Goal: Task Accomplishment & Management: Use online tool/utility

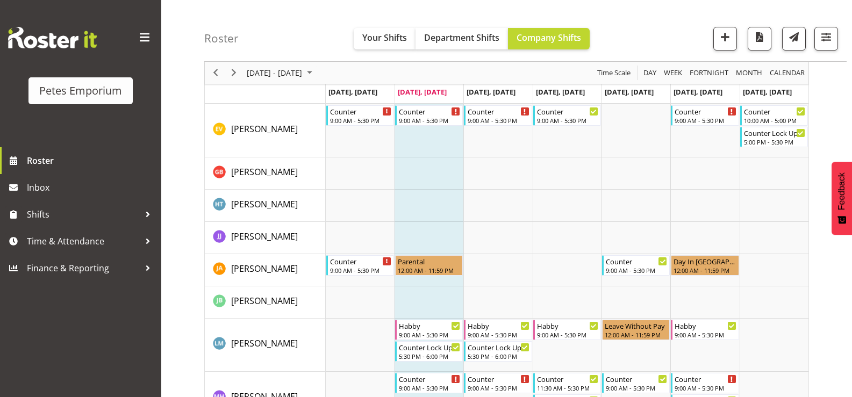
scroll to position [430, 0]
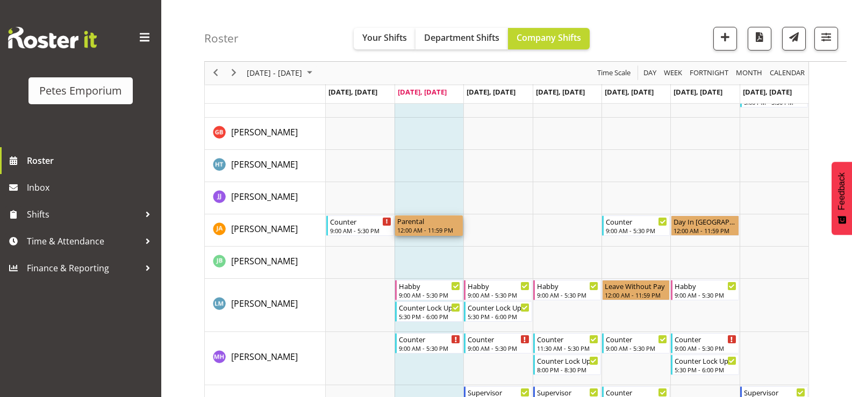
click at [423, 227] on div "12:00 AM - 11:59 PM" at bounding box center [428, 230] width 63 height 9
click at [424, 225] on div "Parental" at bounding box center [428, 220] width 63 height 11
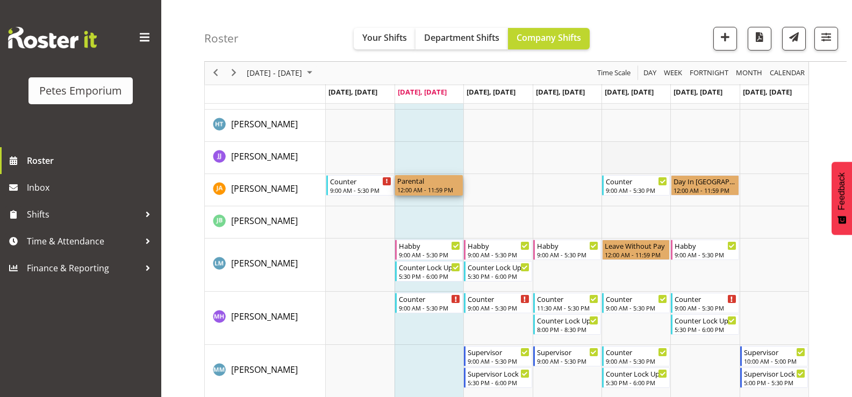
scroll to position [537, 0]
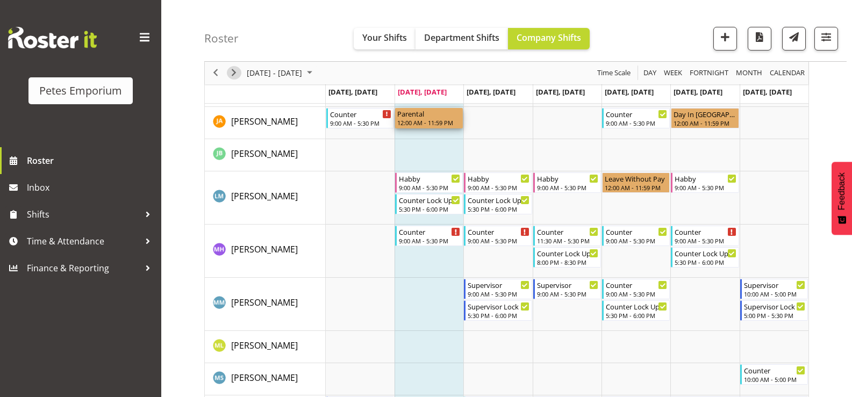
click at [230, 71] on span "Next" at bounding box center [233, 73] width 13 height 13
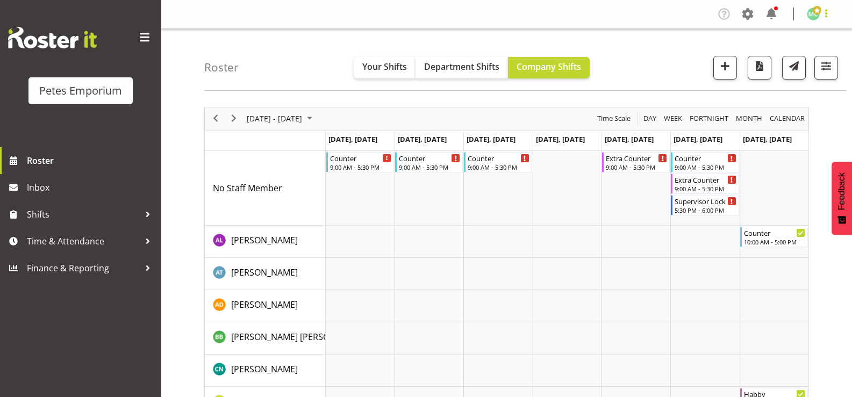
click at [823, 10] on span at bounding box center [825, 13] width 13 height 13
click at [804, 52] on link "Log Out" at bounding box center [780, 56] width 103 height 19
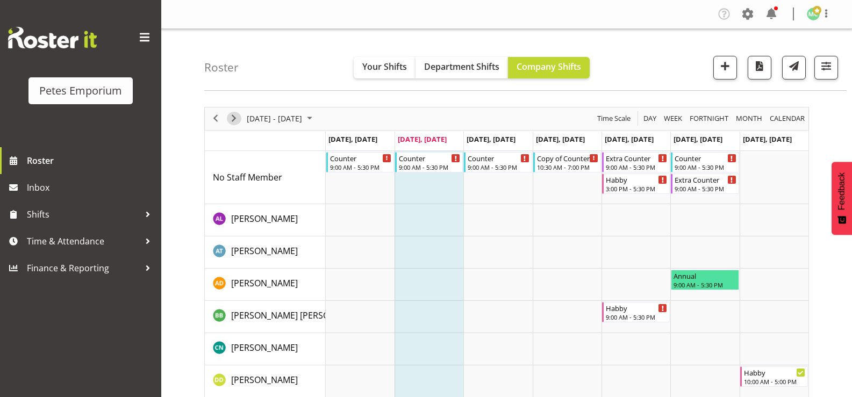
click at [233, 120] on span "Next" at bounding box center [233, 118] width 13 height 13
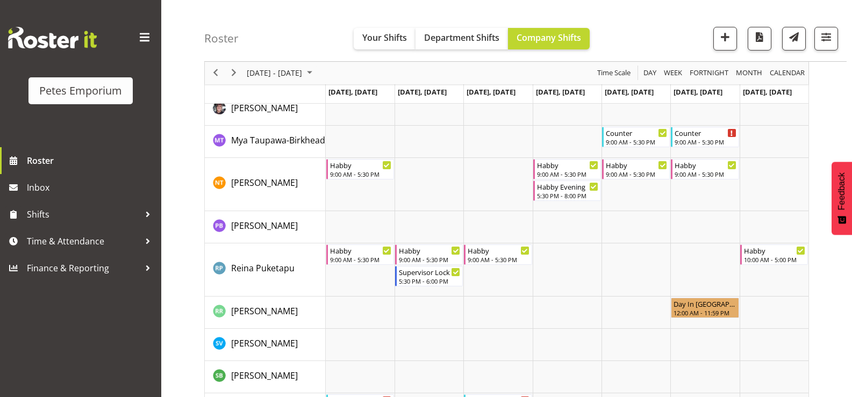
scroll to position [1036, 0]
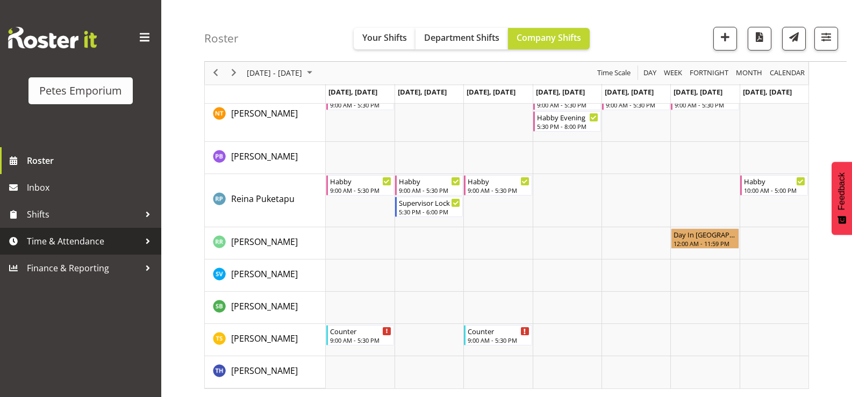
click at [136, 238] on span "Time & Attendance" at bounding box center [83, 241] width 113 height 16
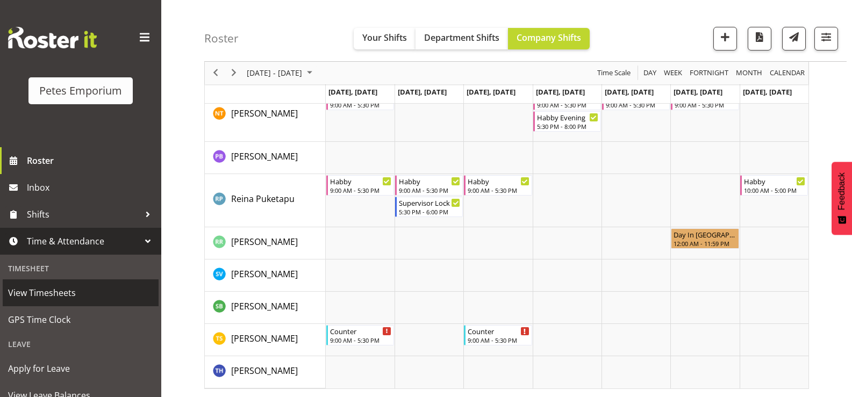
scroll to position [95, 0]
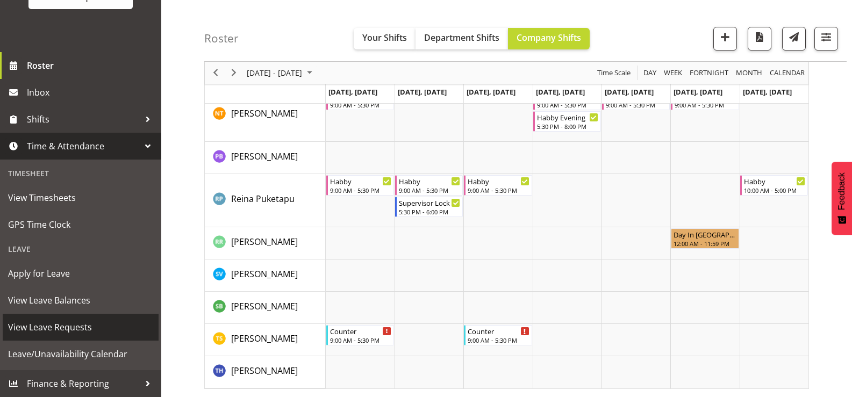
click at [96, 326] on span "View Leave Requests" at bounding box center [80, 327] width 145 height 16
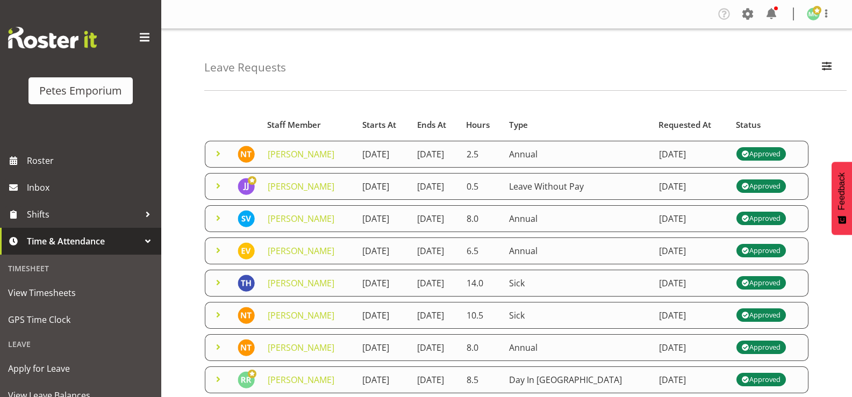
click at [219, 153] on span at bounding box center [218, 153] width 13 height 13
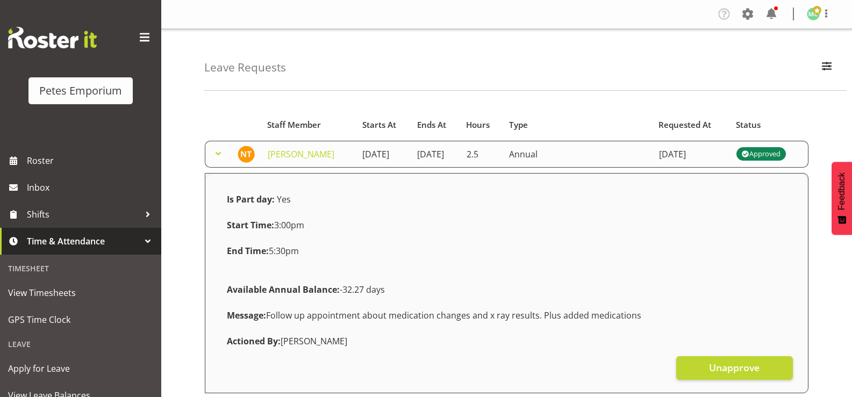
click at [219, 153] on span at bounding box center [218, 153] width 13 height 13
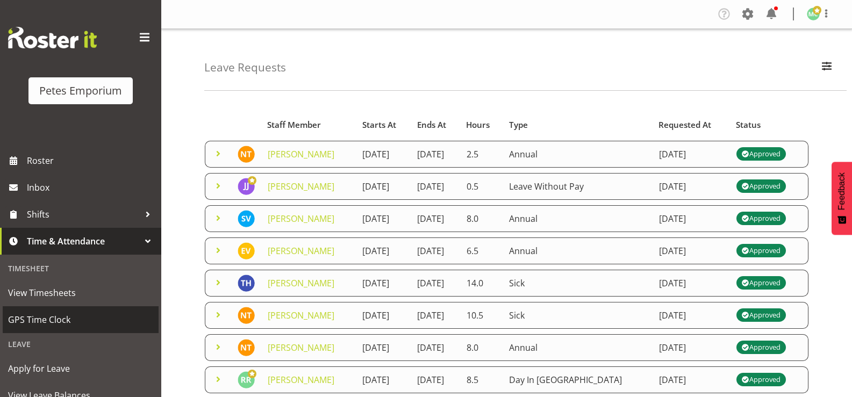
click at [109, 320] on span "GPS Time Clock" at bounding box center [80, 320] width 145 height 16
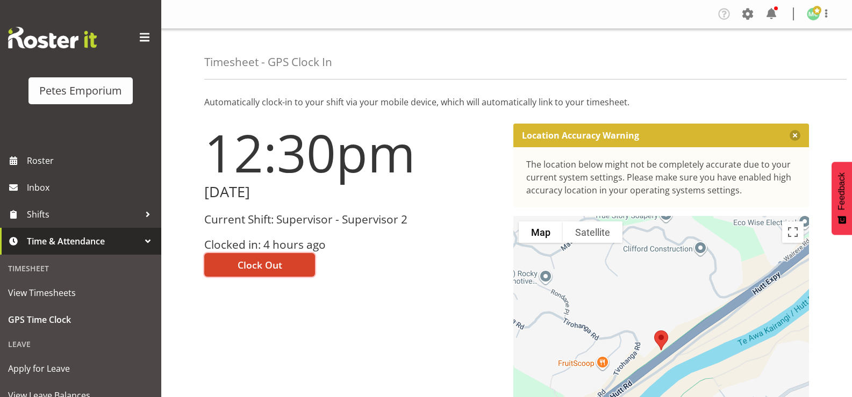
click at [297, 261] on button "Clock Out" at bounding box center [259, 265] width 111 height 24
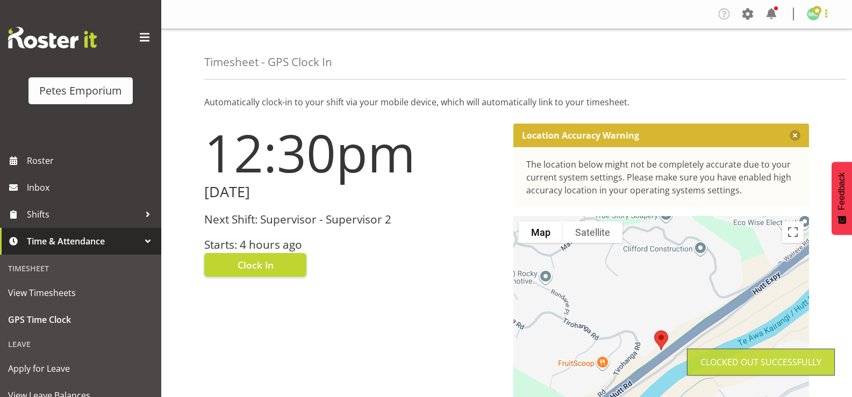
click at [821, 13] on span at bounding box center [825, 13] width 13 height 13
click at [795, 56] on link "Log Out" at bounding box center [780, 56] width 103 height 19
